Goal: Navigation & Orientation: Find specific page/section

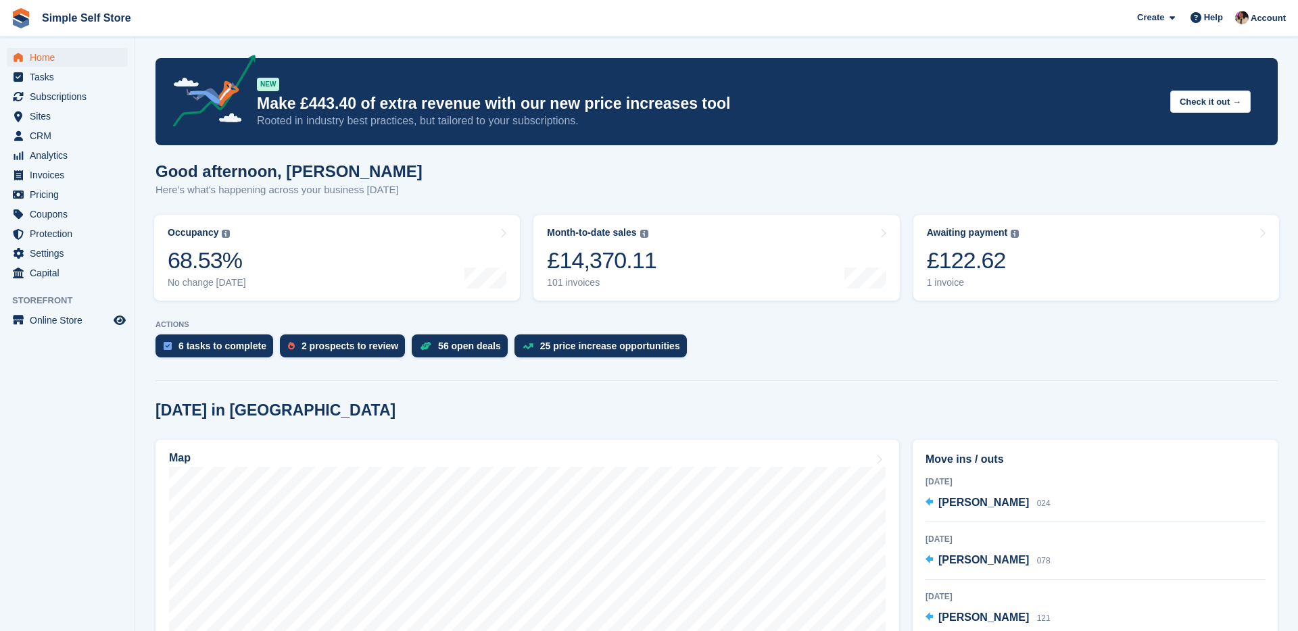
scroll to position [290, 0]
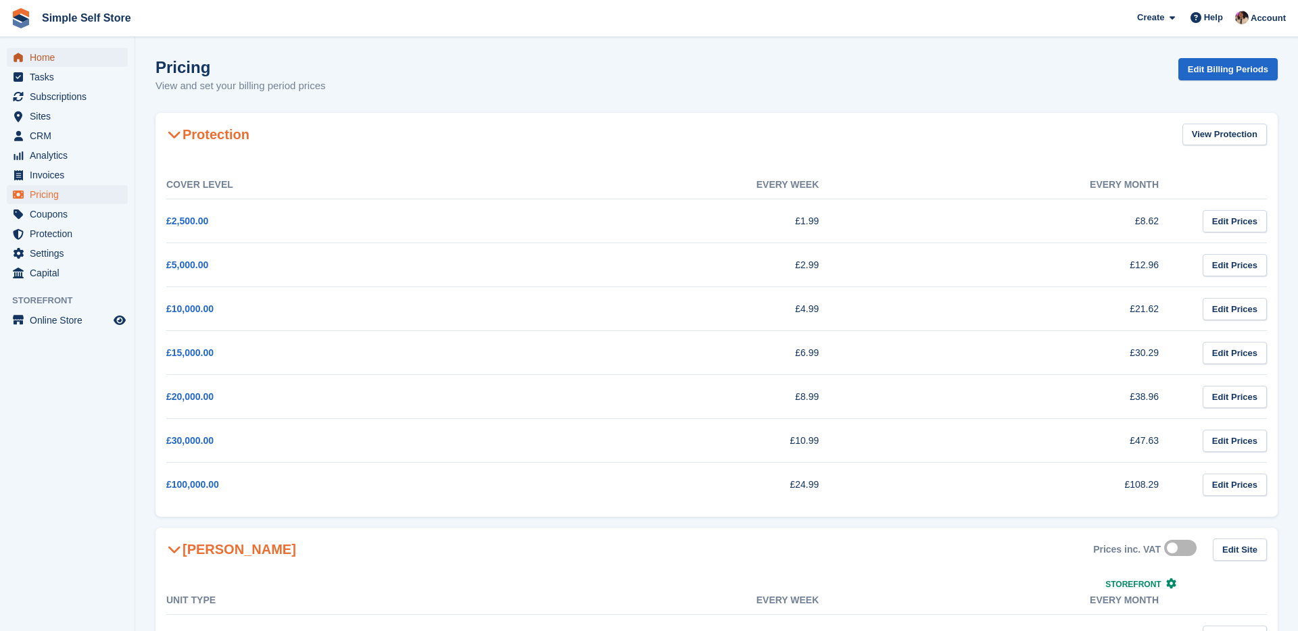
click at [68, 64] on span "Home" at bounding box center [70, 57] width 81 height 19
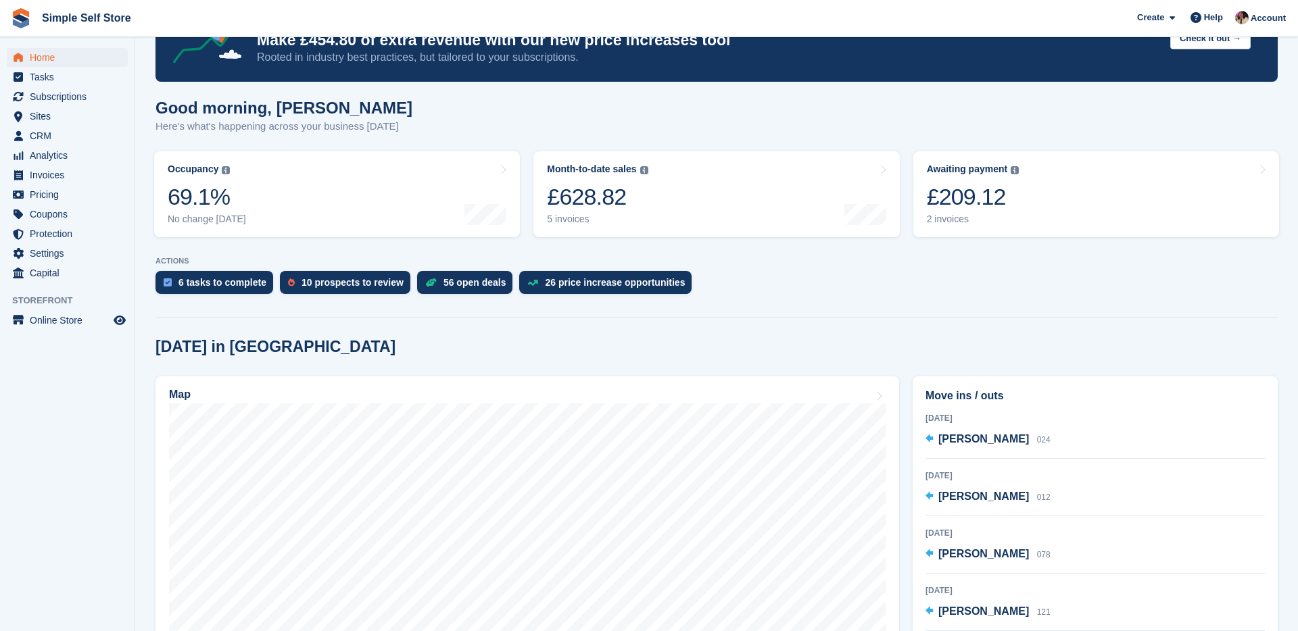
scroll to position [68, 0]
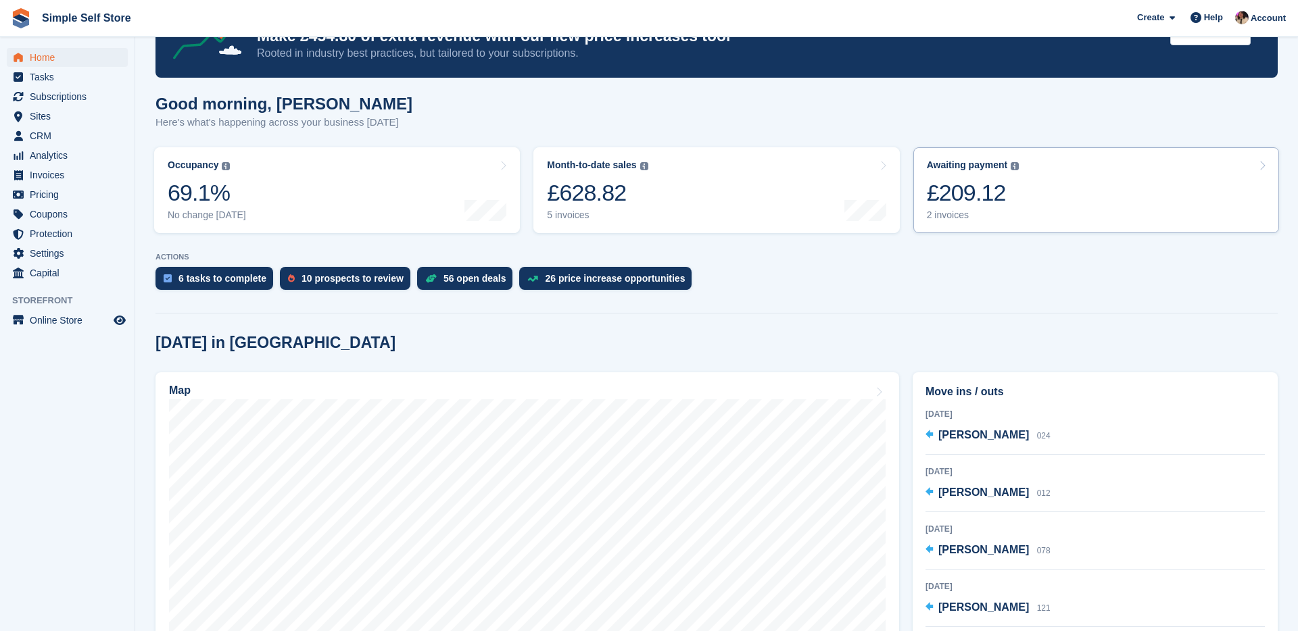
click at [1001, 202] on div "£209.12" at bounding box center [973, 193] width 93 height 28
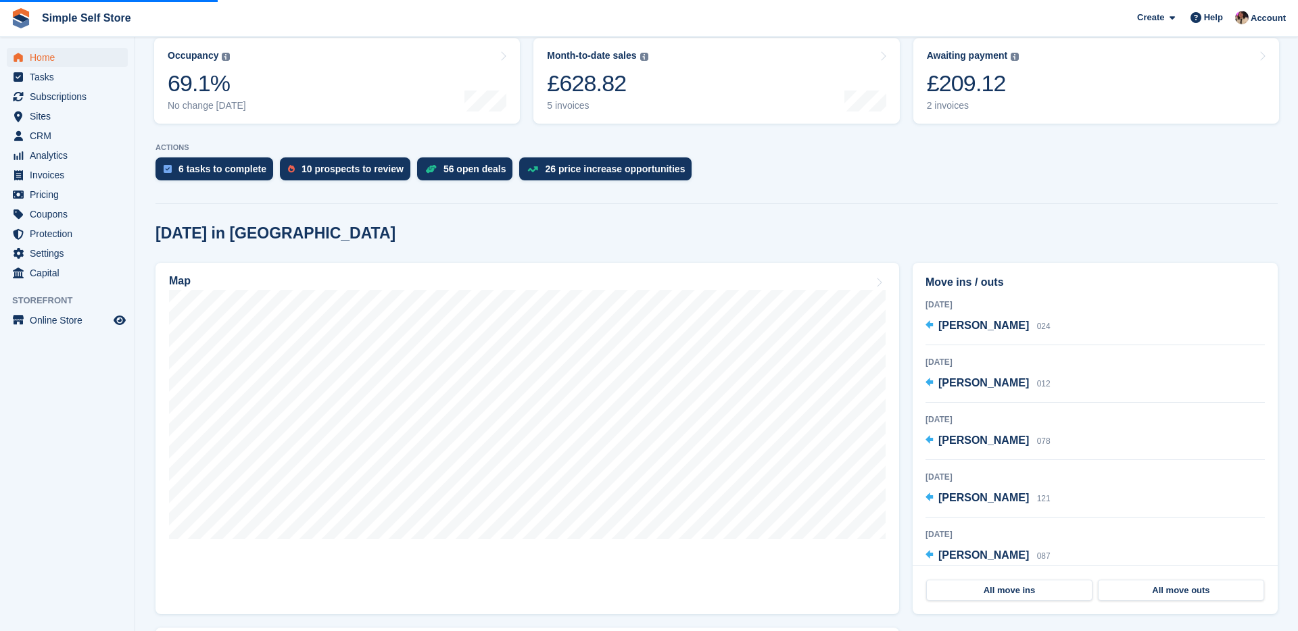
scroll to position [222, 0]
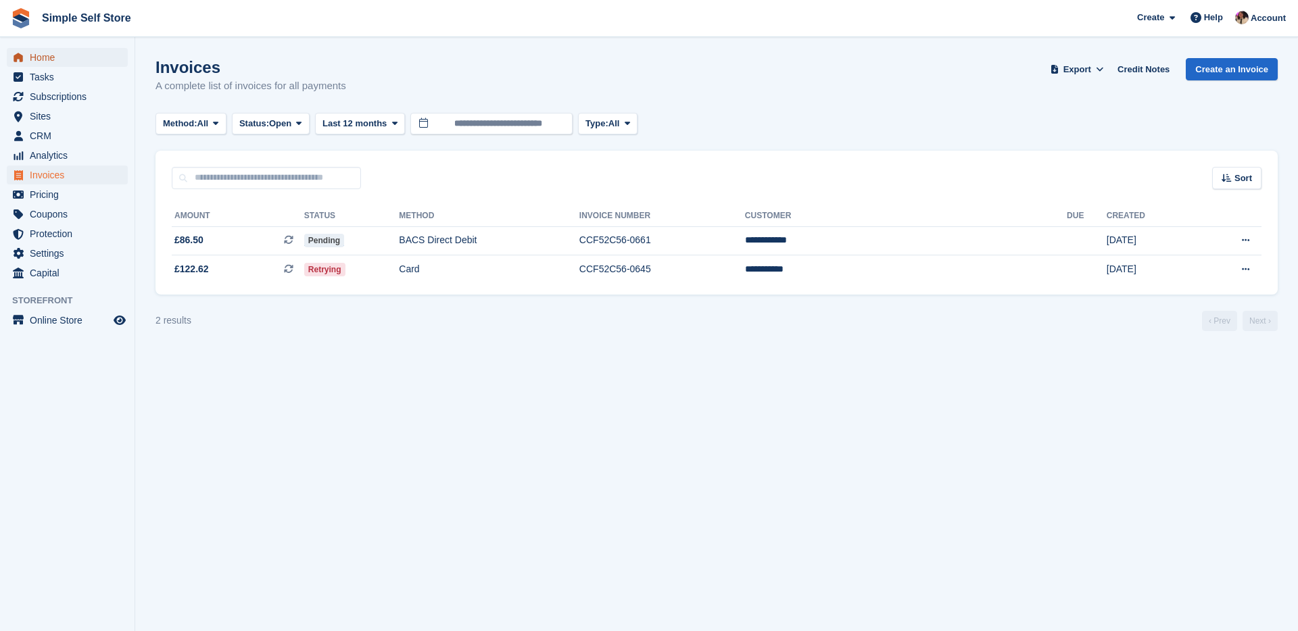
click at [99, 62] on span "Home" at bounding box center [70, 57] width 81 height 19
